Goal: Task Accomplishment & Management: Use online tool/utility

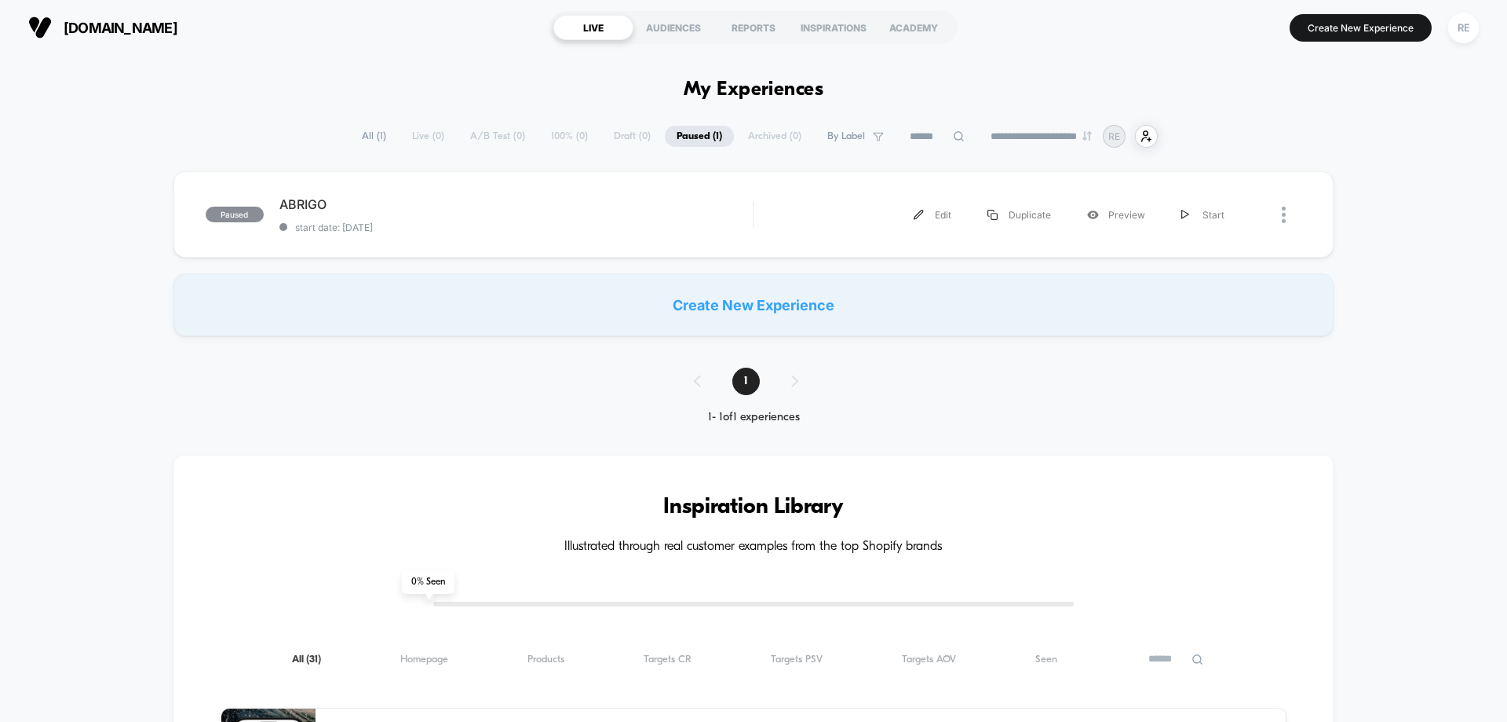
click at [974, 181] on div "paused ABRIGO start date: [DATE] Edit Duplicate Preview Start" at bounding box center [754, 214] width 1160 height 86
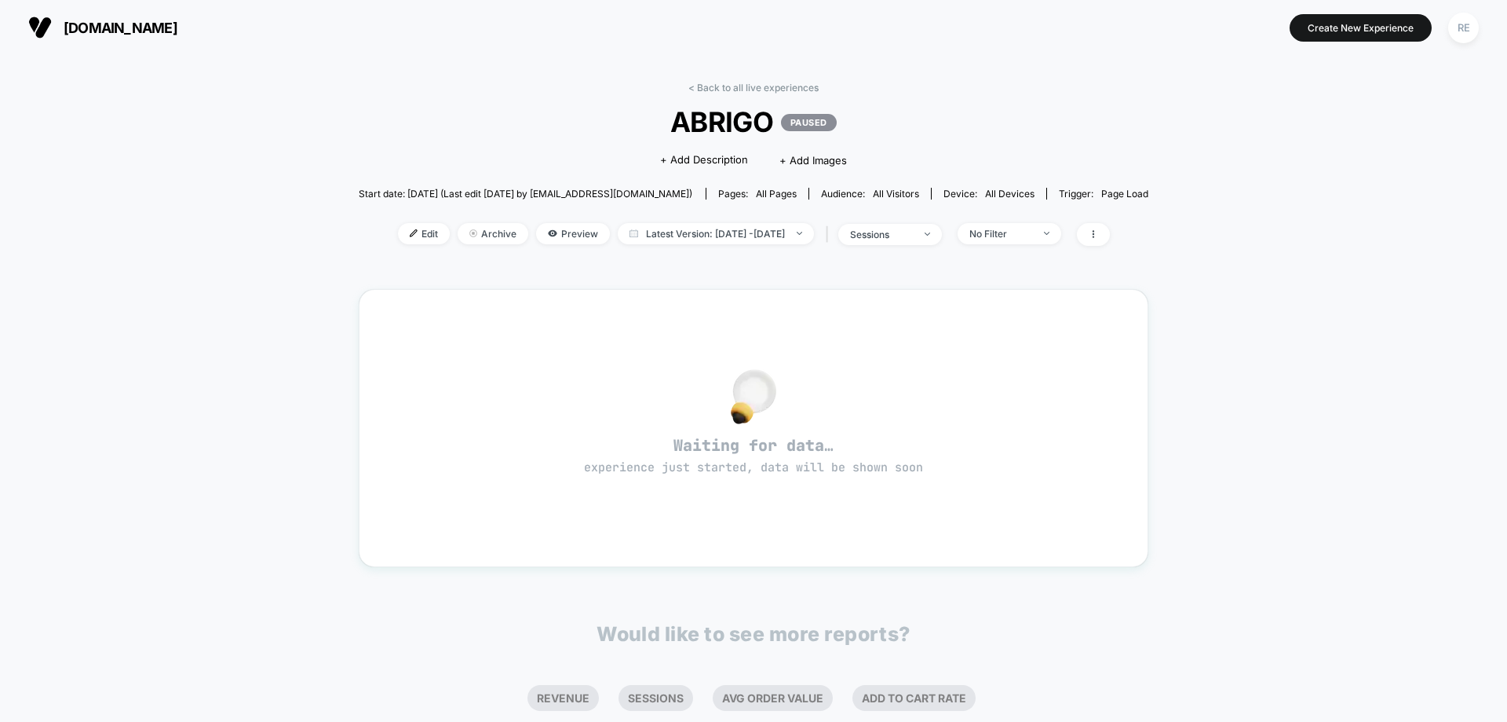
click at [1434, 75] on div "< Back to all live experiences ABRIGO PAUSED Click to edit experience details +…" at bounding box center [753, 493] width 1507 height 877
drag, startPoint x: 717, startPoint y: 122, endPoint x: 729, endPoint y: 97, distance: 28.8
click at [722, 120] on span "ABRIGO PAUSED" at bounding box center [753, 121] width 711 height 33
click at [731, 74] on div "< Back to all live experiences ABRIGO PAUSED Click to edit experience details +…" at bounding box center [754, 478] width 791 height 814
click at [718, 87] on link "< Back to all live experiences" at bounding box center [754, 88] width 130 height 12
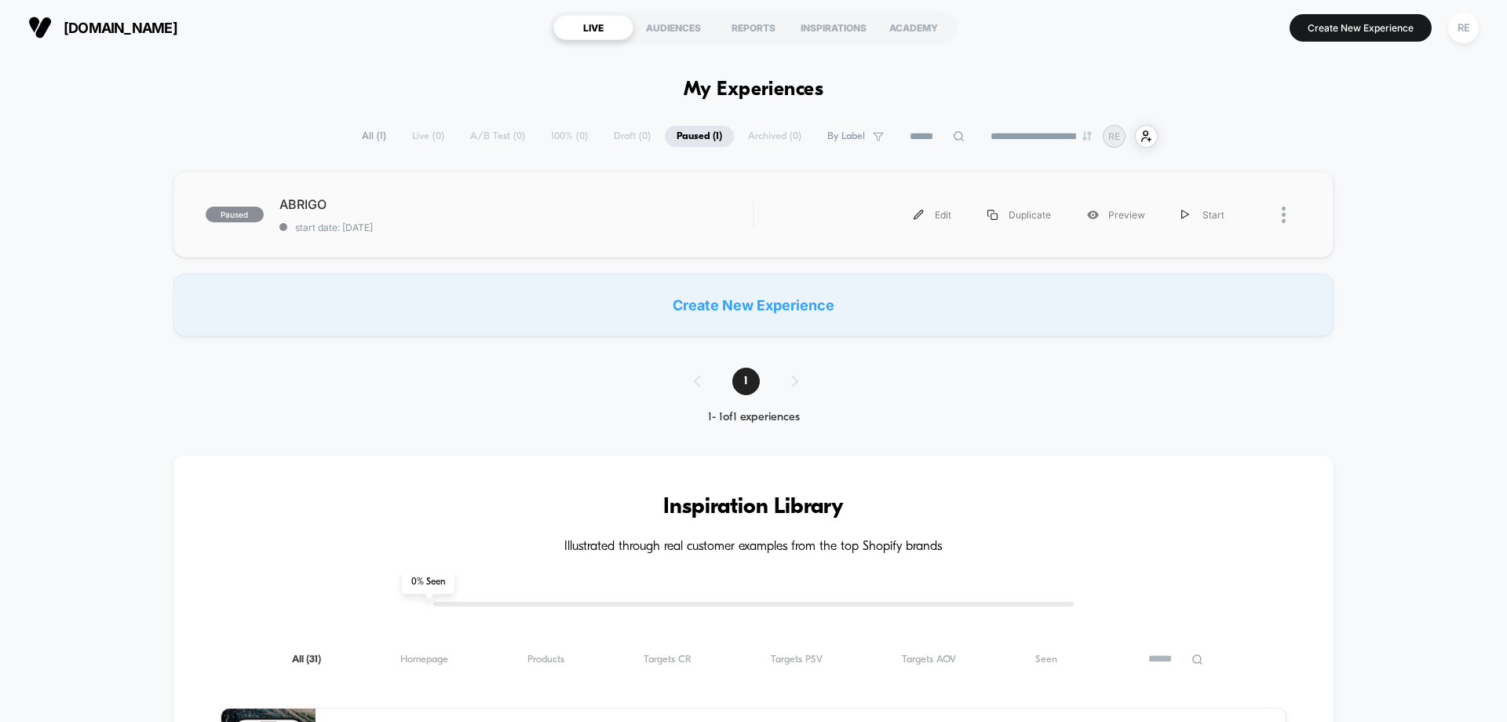
click at [471, 232] on div "paused ABRIGO start date: [DATE] Edit Duplicate Preview Start" at bounding box center [754, 214] width 1160 height 86
click at [458, 221] on span "start date: [DATE]" at bounding box center [516, 227] width 473 height 12
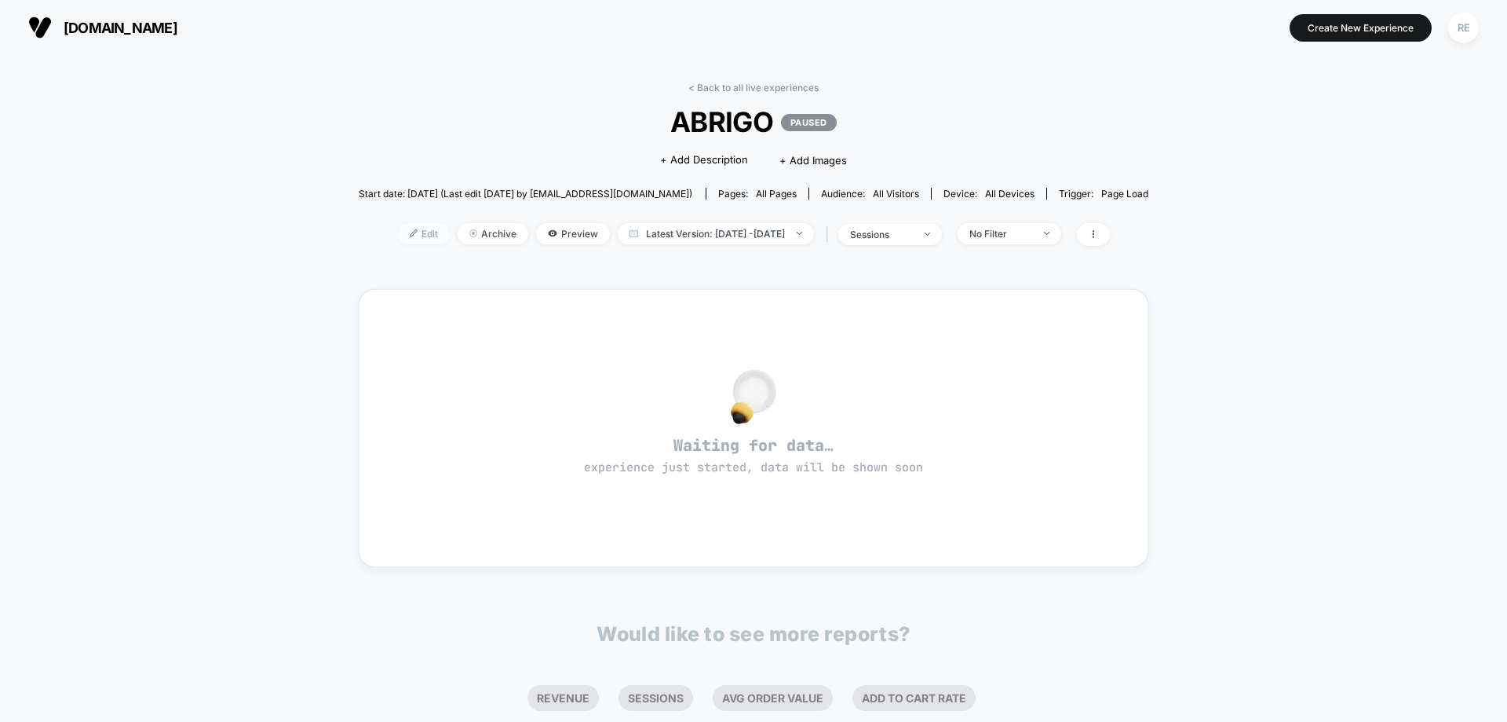
click at [417, 235] on span "Edit" at bounding box center [424, 233] width 52 height 21
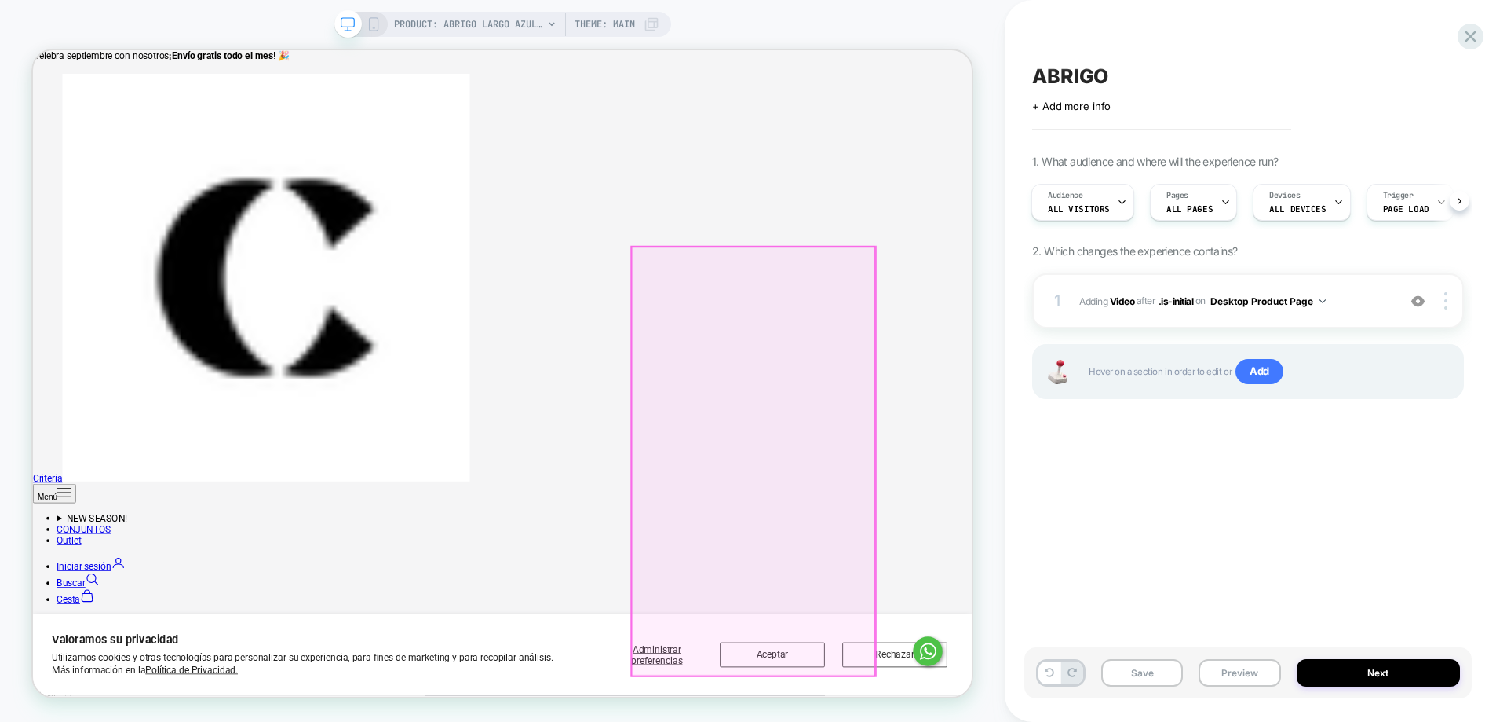
scroll to position [157, 0]
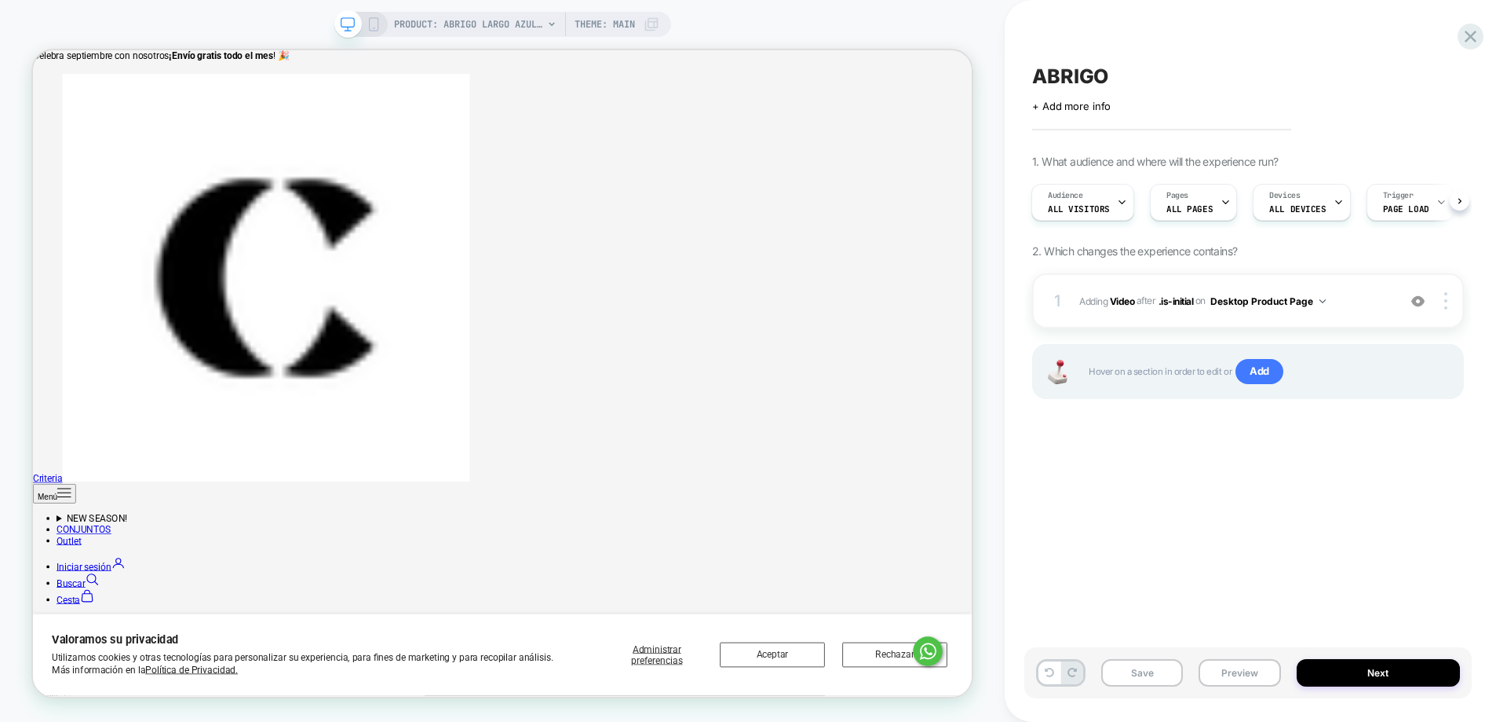
drag, startPoint x: 0, startPoint y: 79, endPoint x: 19, endPoint y: 3, distance: 78.5
click at [2, 67] on div "PRODUCT: Abrigo Largo Azul para Mujer PRODUCT: Abrigo Largo Azul para Mujer The…" at bounding box center [502, 361] width 1005 height 690
